Goal: Transaction & Acquisition: Subscribe to service/newsletter

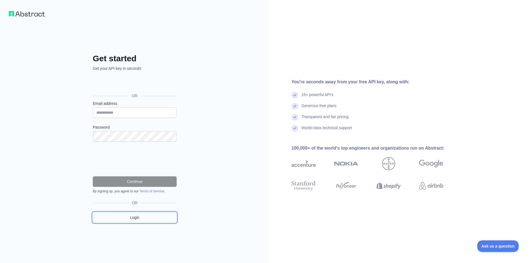
click at [136, 215] on link "Login" at bounding box center [135, 217] width 84 height 10
